Goal: Find specific page/section

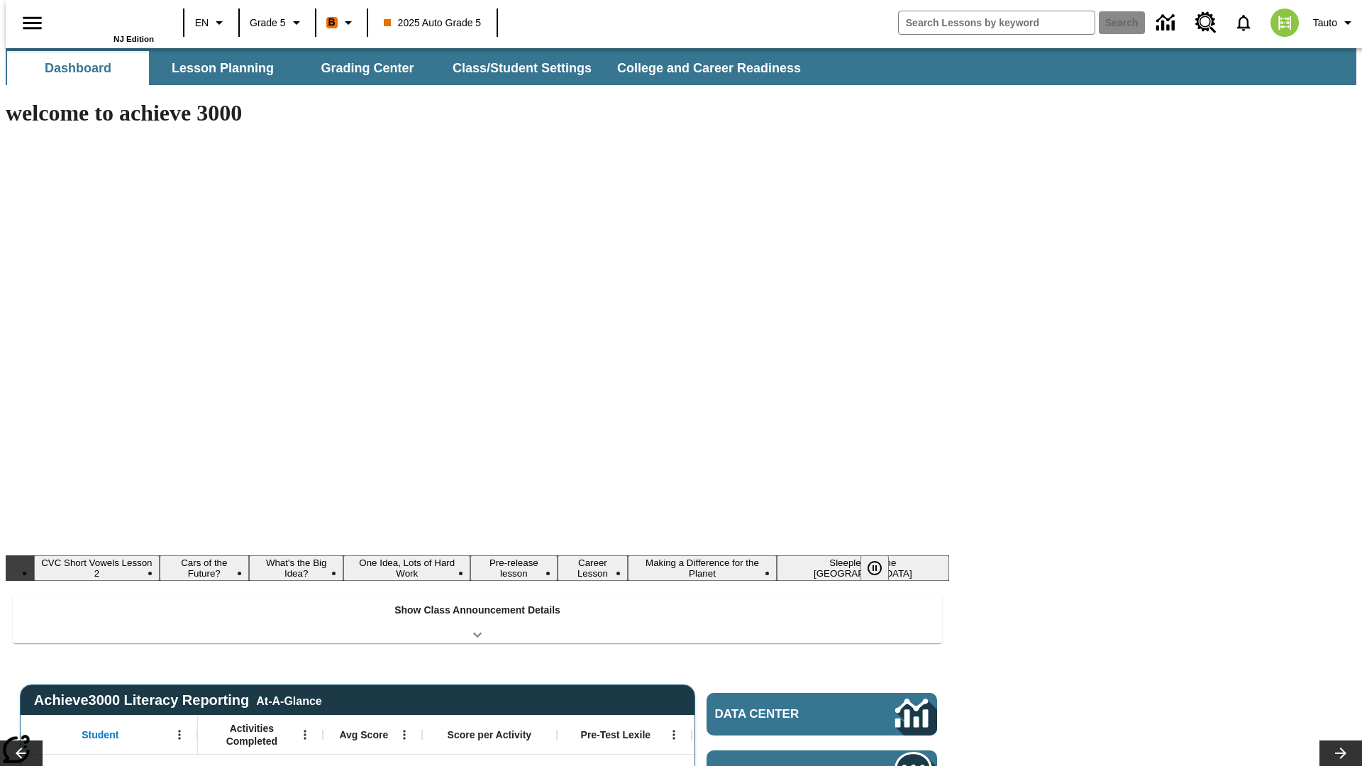
type input "-1"
click at [217, 68] on button "Lesson Planning" at bounding box center [223, 68] width 142 height 34
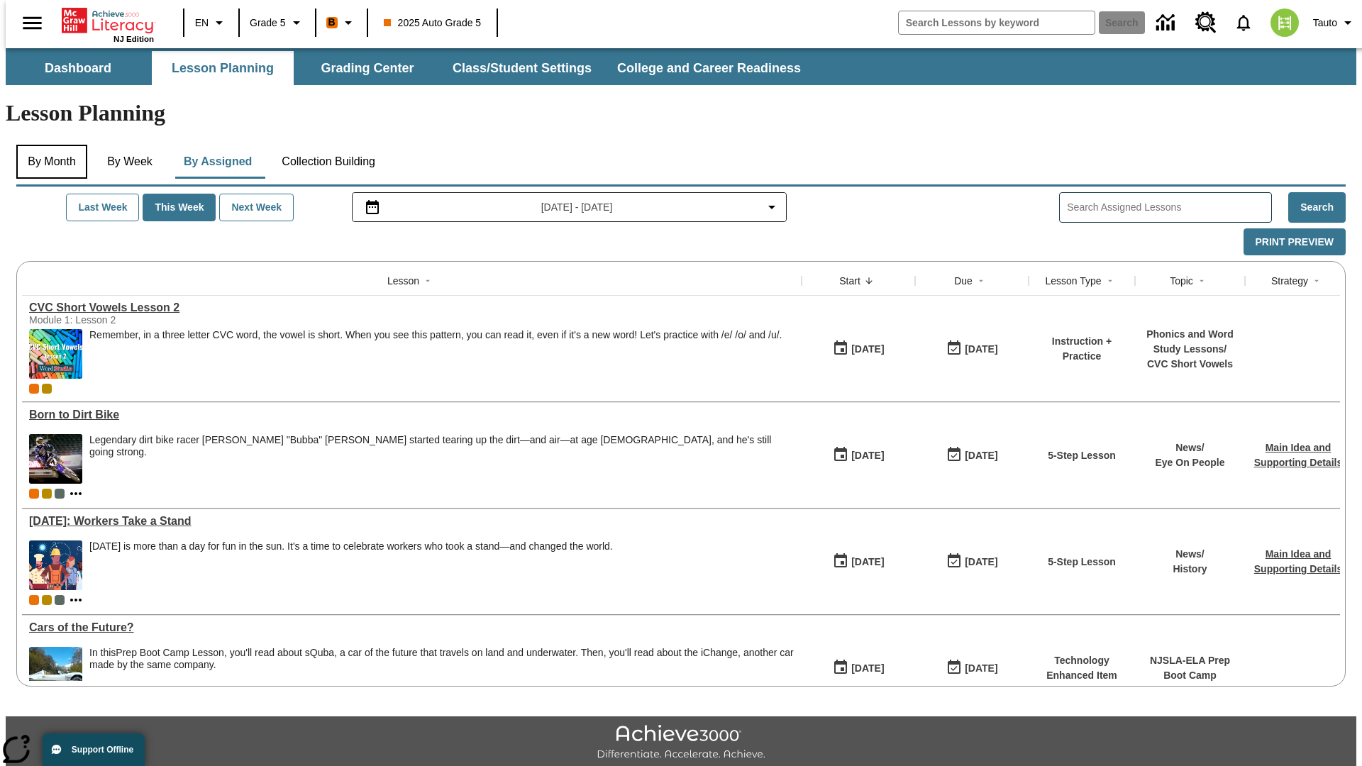
click at [48, 145] on button "By Month" at bounding box center [51, 162] width 71 height 34
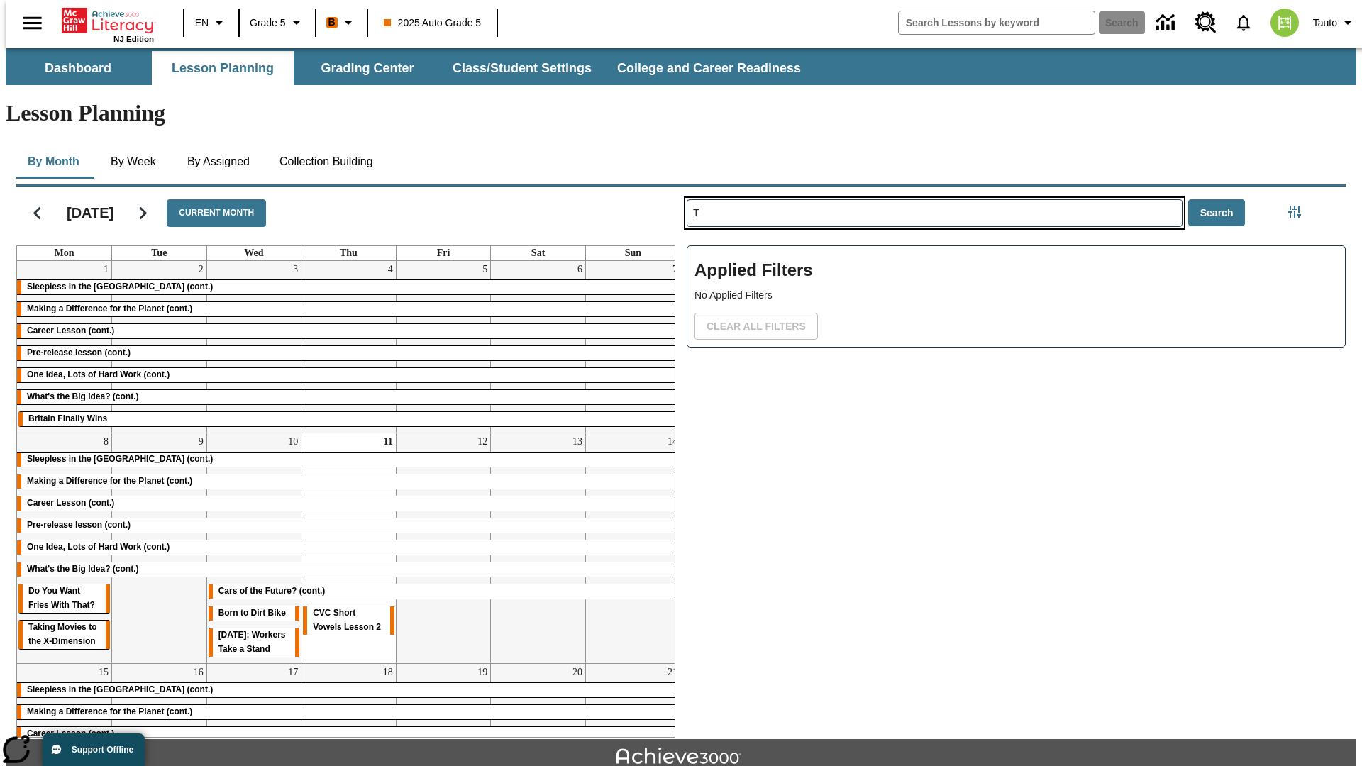
type input "T"
